Goal: Use online tool/utility: Utilize a website feature to perform a specific function

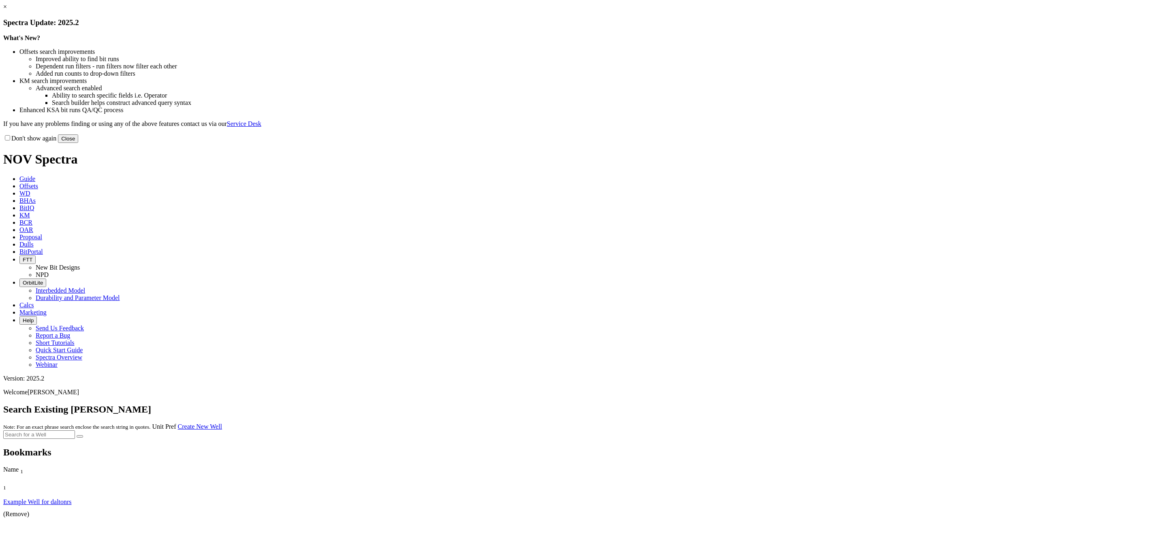
click at [78, 143] on button "Close" at bounding box center [68, 139] width 20 height 9
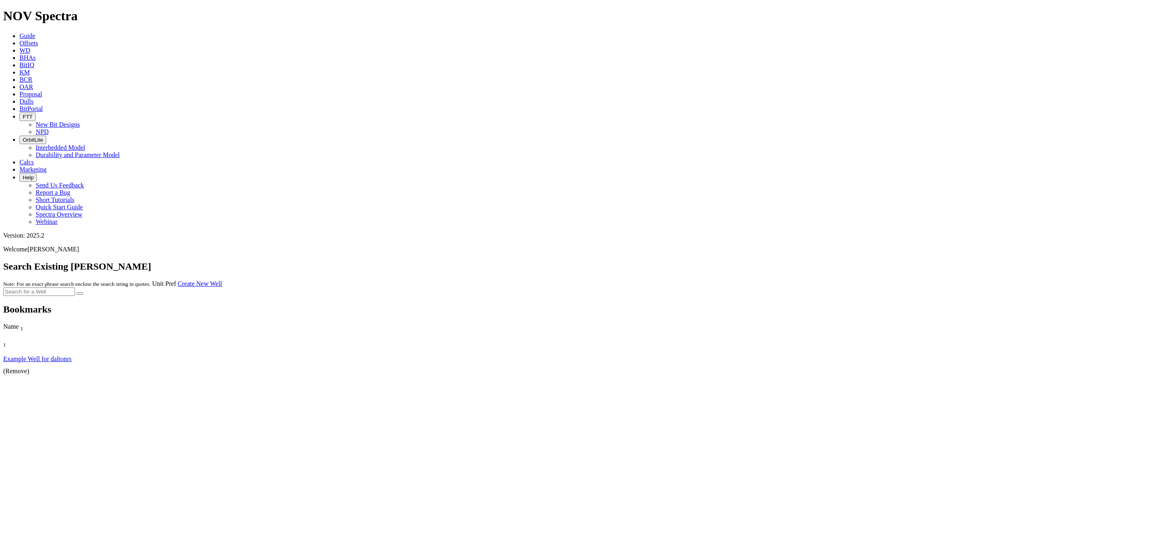
click at [19, 40] on icon at bounding box center [19, 43] width 0 height 7
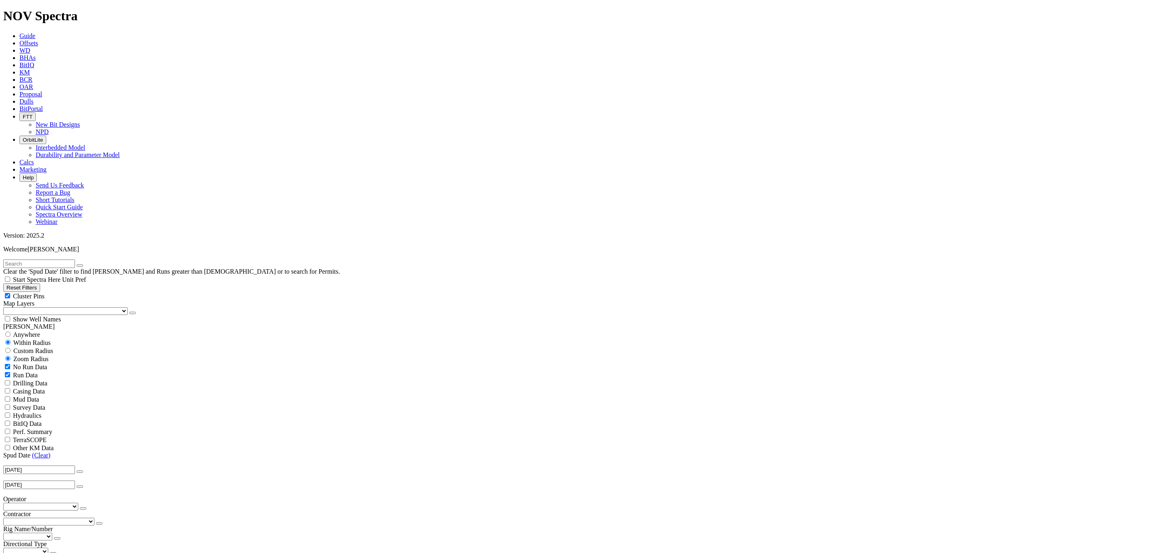
click at [37, 260] on input "text" at bounding box center [39, 264] width 72 height 9
type input "Ai1"
click at [9, 363] on div "No Run Data" at bounding box center [583, 367] width 1160 height 8
checkbox input "false"
click at [47, 308] on select "US Counties [GEOGRAPHIC_DATA], [GEOGRAPHIC_DATA] [GEOGRAPHIC_DATA], [GEOGRAPHIC…" at bounding box center [65, 312] width 124 height 8
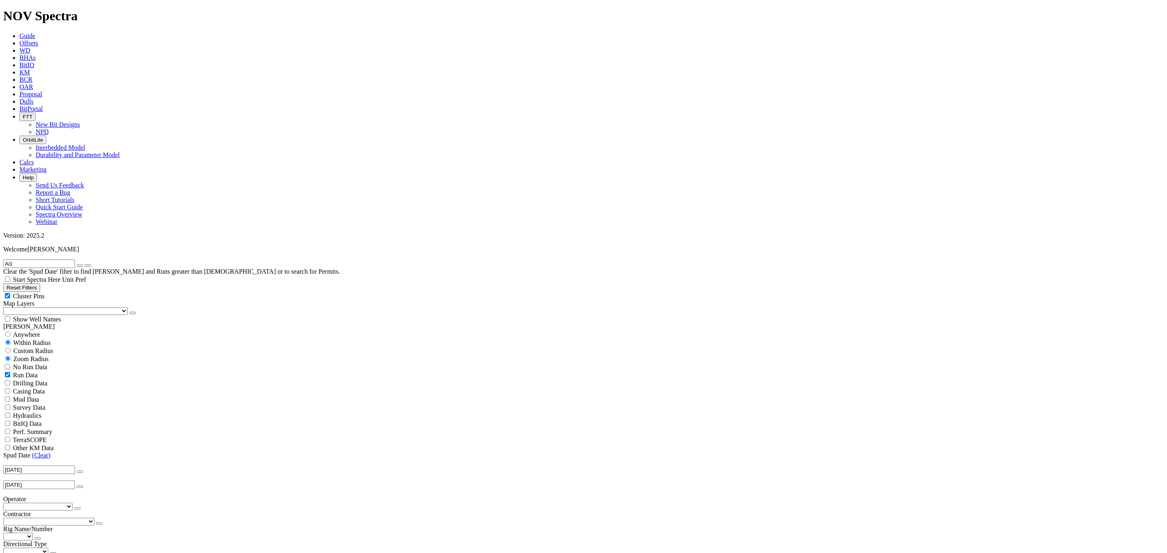
click at [47, 308] on select "US Counties [GEOGRAPHIC_DATA], [GEOGRAPHIC_DATA] [GEOGRAPHIC_DATA], [GEOGRAPHIC…" at bounding box center [65, 312] width 124 height 8
click at [42, 452] on link "(Clear)" at bounding box center [41, 455] width 18 height 7
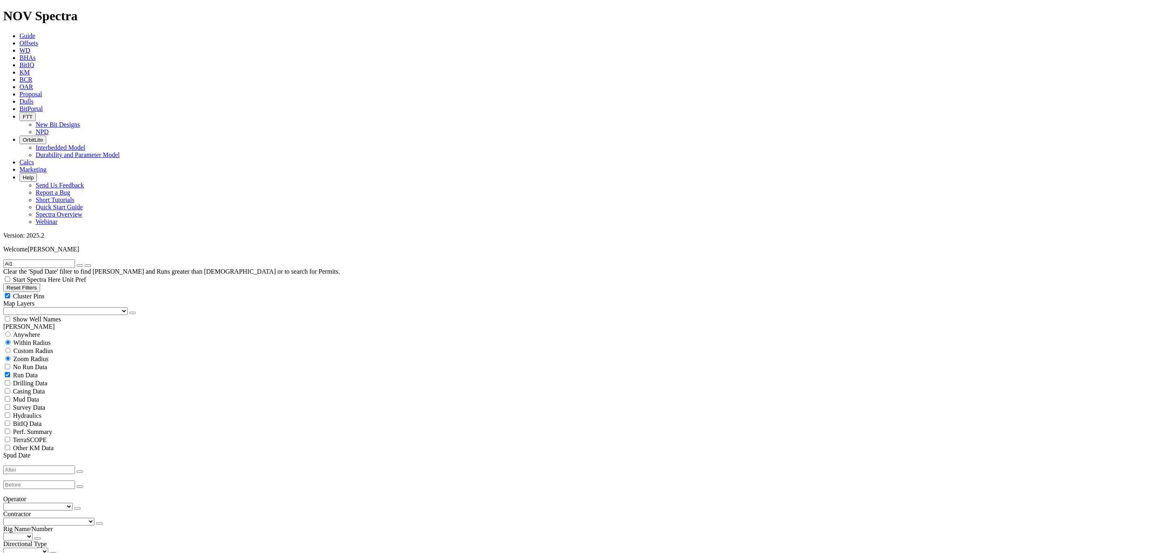
select select "? number:8.5 ?"
click at [80, 266] on icon "button" at bounding box center [80, 266] width 0 height 0
drag, startPoint x: 1158, startPoint y: 255, endPoint x: 1165, endPoint y: 291, distance: 36.0
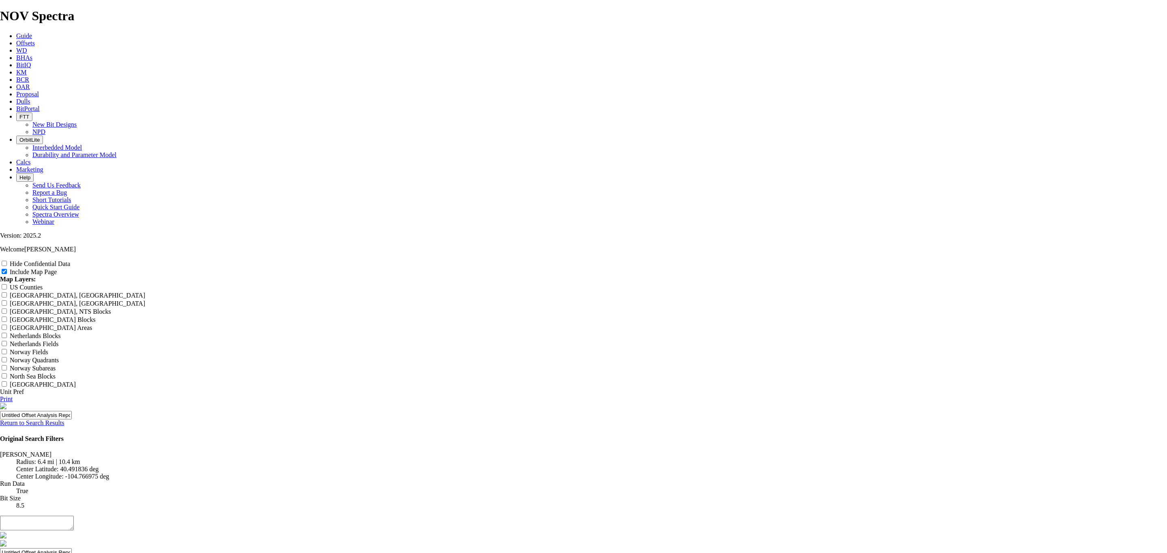
click at [13, 396] on link "Print" at bounding box center [6, 399] width 13 height 7
